Goal: Task Accomplishment & Management: Manage account settings

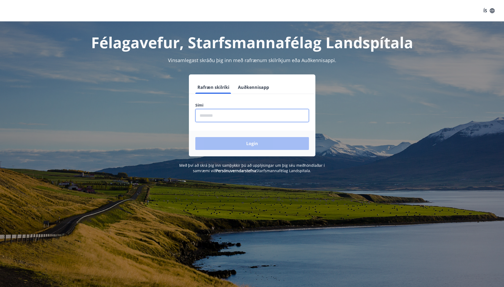
click at [223, 114] on input "phone" at bounding box center [252, 115] width 114 height 13
type input "********"
click at [266, 144] on button "Login" at bounding box center [252, 143] width 114 height 13
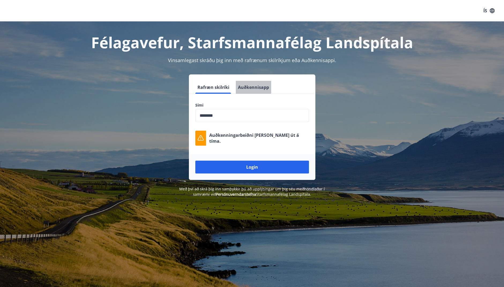
click at [249, 87] on button "Auðkennisapp" at bounding box center [253, 87] width 35 height 13
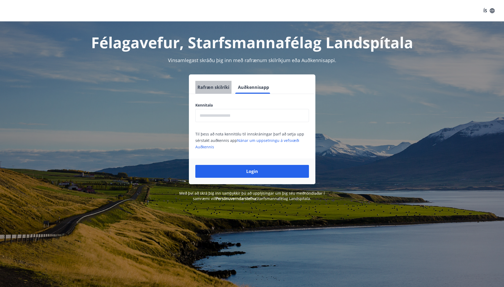
click at [211, 87] on button "Rafræn skilríki" at bounding box center [213, 87] width 36 height 13
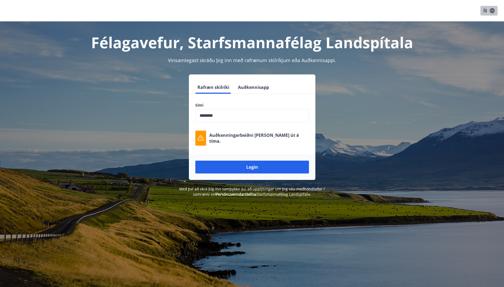
click at [491, 11] on icon "button" at bounding box center [492, 11] width 6 height 6
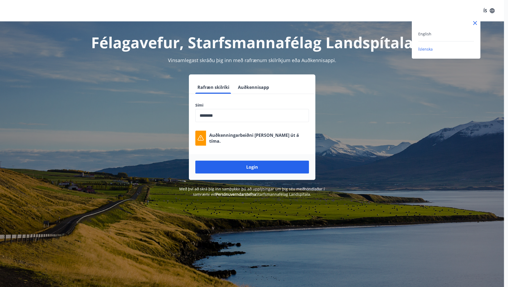
click at [308, 8] on div at bounding box center [254, 143] width 508 height 287
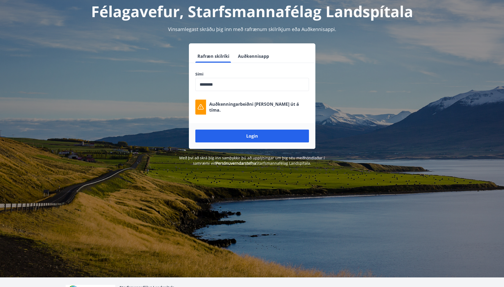
scroll to position [66, 0]
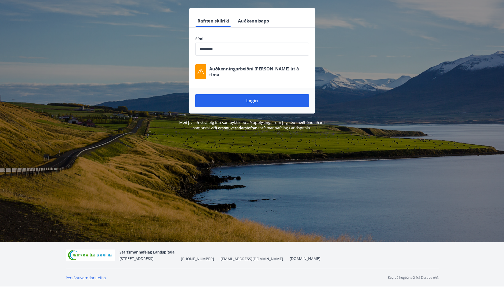
click at [233, 258] on span "[EMAIL_ADDRESS][DOMAIN_NAME]" at bounding box center [252, 258] width 63 height 5
drag, startPoint x: 236, startPoint y: 260, endPoint x: 139, endPoint y: 268, distance: 97.9
click at [139, 268] on div "Persónuverndarstefna Keyrt á hugbúnaði frá Dorado ehf." at bounding box center [252, 277] width 373 height 19
click at [73, 278] on link "Persónuverndarstefna" at bounding box center [86, 278] width 40 height 5
